Goal: Transaction & Acquisition: Obtain resource

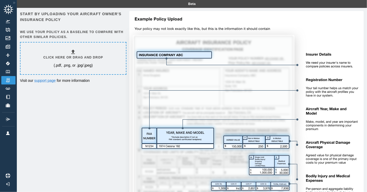
click at [84, 53] on div "Click here or drag and drop (.pdf, .png, or .jpg/.jpeg)" at bounding box center [73, 58] width 60 height 19
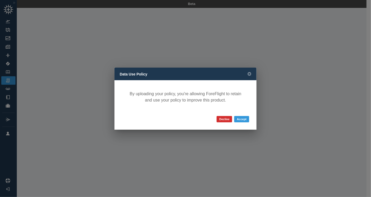
click at [245, 118] on button "Accept" at bounding box center [241, 119] width 15 height 6
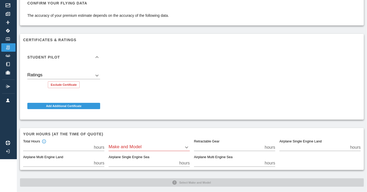
scroll to position [33, 0]
click at [185, 147] on body "Beta Renters Insurance Starr.pdf Confirm your flying data The accuracy of your …" at bounding box center [183, 63] width 367 height 192
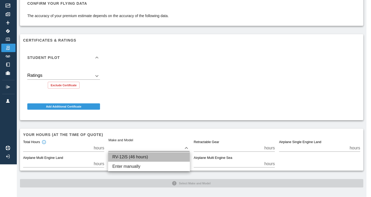
click at [145, 158] on li "RV-12iS (46 hours)" at bounding box center [149, 156] width 82 height 9
type input "*******"
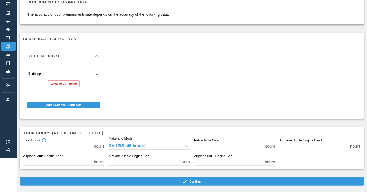
scroll to position [34, 4]
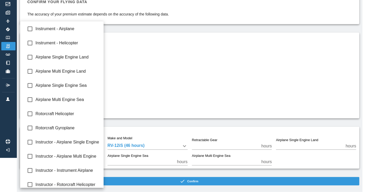
click at [91, 74] on body "Beta Renters Insurance Starr.pdf Confirm your flying data The accuracy of your …" at bounding box center [183, 62] width 367 height 192
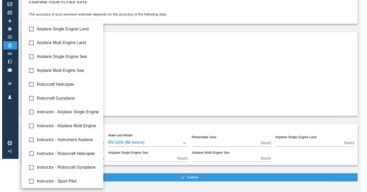
scroll to position [0, 0]
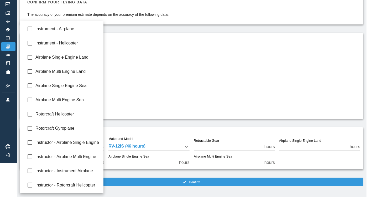
click at [165, 82] on div at bounding box center [185, 98] width 371 height 197
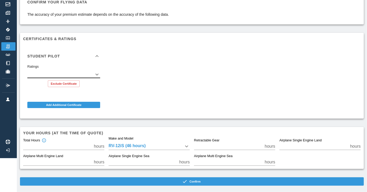
click at [203, 182] on button "Confirm" at bounding box center [192, 182] width 344 height 8
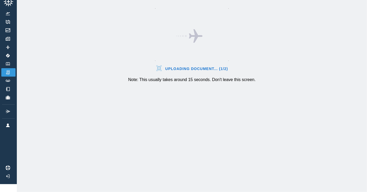
scroll to position [12, 0]
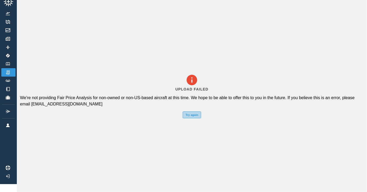
click at [197, 113] on button "Try again" at bounding box center [192, 115] width 18 height 7
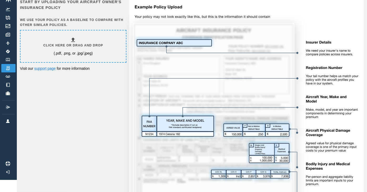
scroll to position [0, 0]
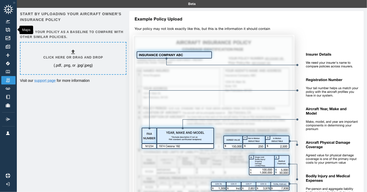
click at [8, 28] on img at bounding box center [8, 30] width 6 height 4
click at [76, 49] on icon at bounding box center [73, 52] width 6 height 6
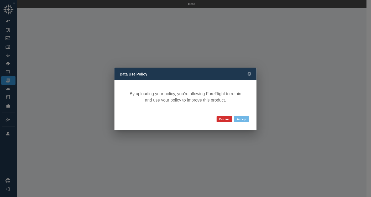
click at [240, 117] on button "Accept" at bounding box center [241, 119] width 15 height 6
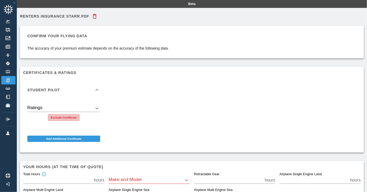
click at [68, 117] on button "Exclude Certificate" at bounding box center [64, 117] width 32 height 7
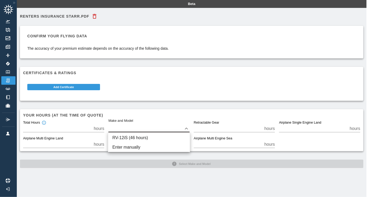
click at [139, 127] on body "Beta Renters Insurance Starr.pdf Confirm your flying data The accuracy of your …" at bounding box center [185, 98] width 371 height 197
click at [136, 140] on li "RV-12iS (46 hours)" at bounding box center [149, 137] width 82 height 9
type input "*******"
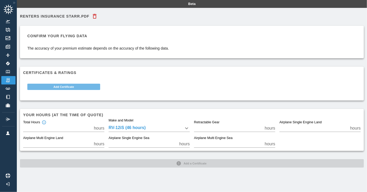
click at [88, 86] on button "Add Certificate" at bounding box center [63, 87] width 73 height 6
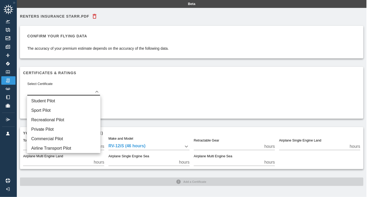
click at [98, 91] on body "Beta Renters Insurance Starr.pdf Confirm your flying data The accuracy of your …" at bounding box center [185, 98] width 371 height 197
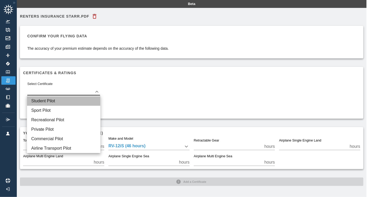
click at [71, 100] on li "Student Pilot" at bounding box center [63, 100] width 73 height 9
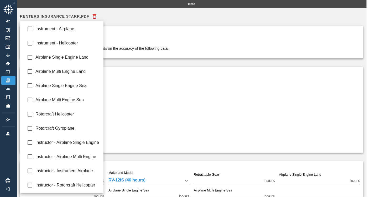
click at [98, 108] on body "Beta Renters Insurance Starr.pdf Confirm your flying data The accuracy of your …" at bounding box center [185, 98] width 371 height 197
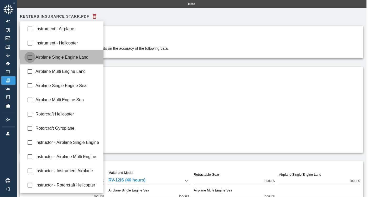
type input "**********"
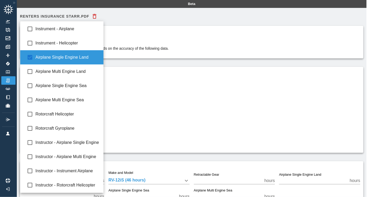
click at [173, 102] on div at bounding box center [185, 98] width 371 height 197
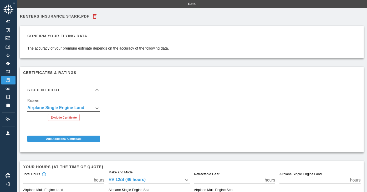
scroll to position [38, 0]
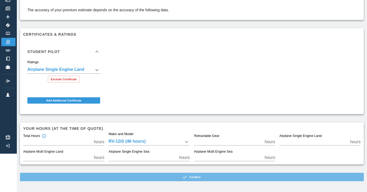
click at [202, 179] on button "Confirm" at bounding box center [192, 177] width 344 height 8
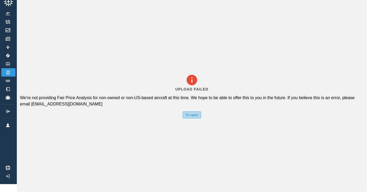
click at [197, 113] on button "Try again" at bounding box center [192, 115] width 18 height 7
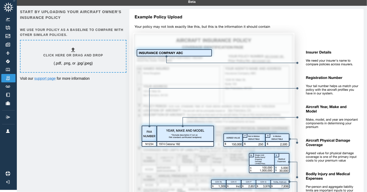
scroll to position [0, 3]
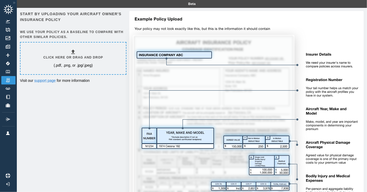
click at [72, 52] on icon at bounding box center [73, 52] width 4 height 4
click at [135, 94] on img at bounding box center [244, 134] width 238 height 246
click at [5, 132] on img at bounding box center [8, 134] width 6 height 4
